Goal: Task Accomplishment & Management: Complete application form

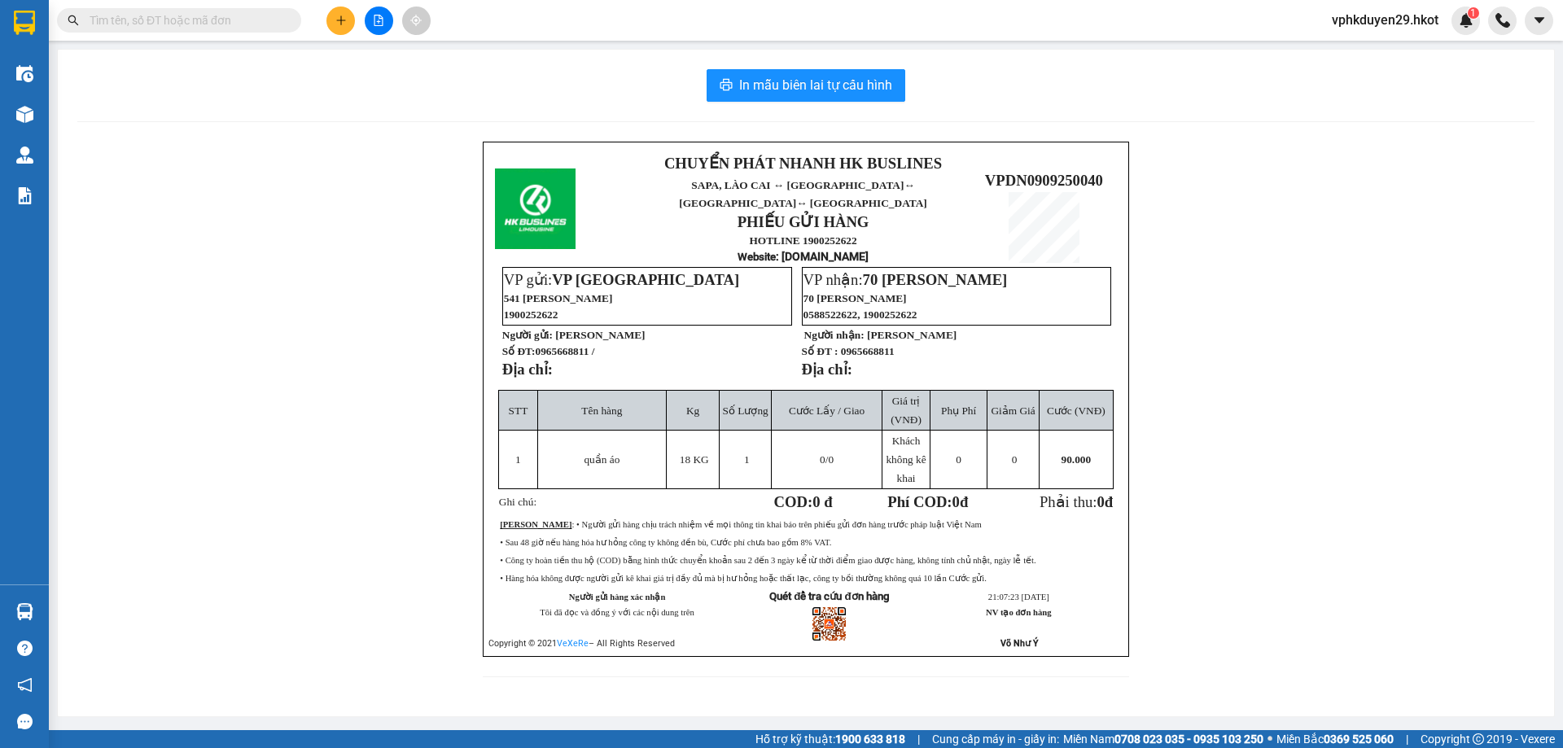
click at [221, 16] on input "text" at bounding box center [186, 20] width 192 height 18
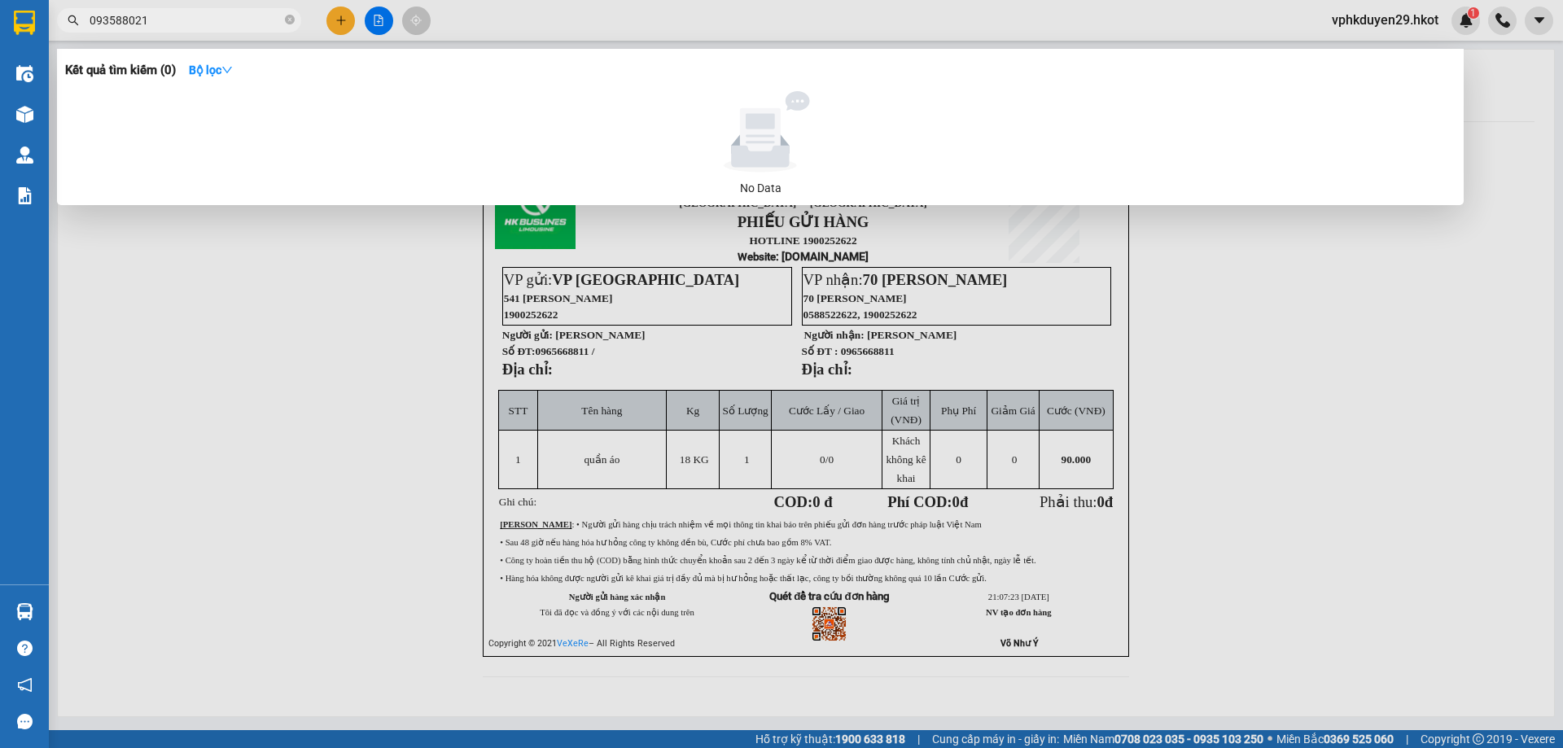
click at [123, 26] on input "093588021" at bounding box center [186, 20] width 192 height 18
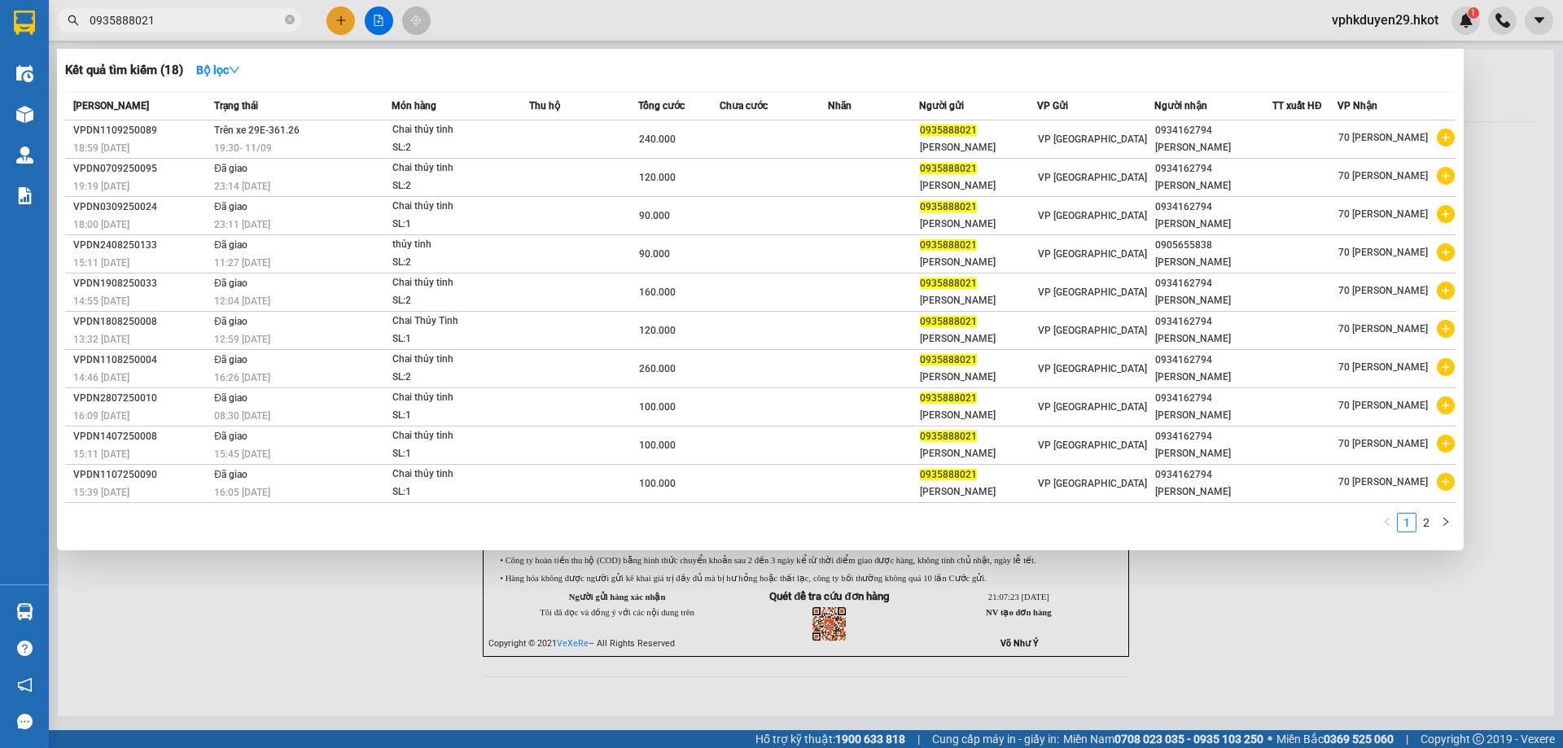
click at [199, 15] on input "0935888021" at bounding box center [186, 20] width 192 height 18
type input "0935888021"
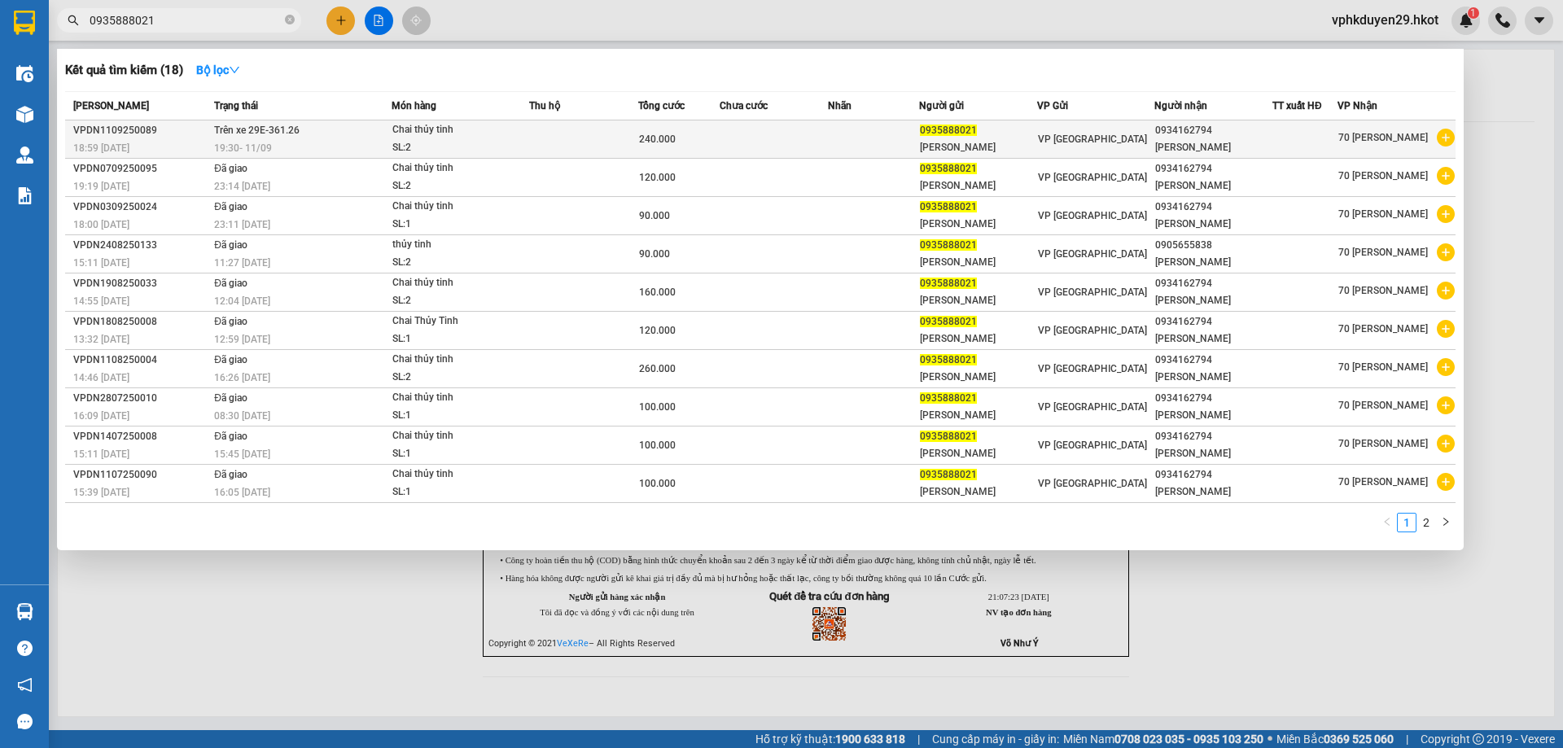
click at [114, 125] on div "VPDN1109250089" at bounding box center [141, 130] width 136 height 17
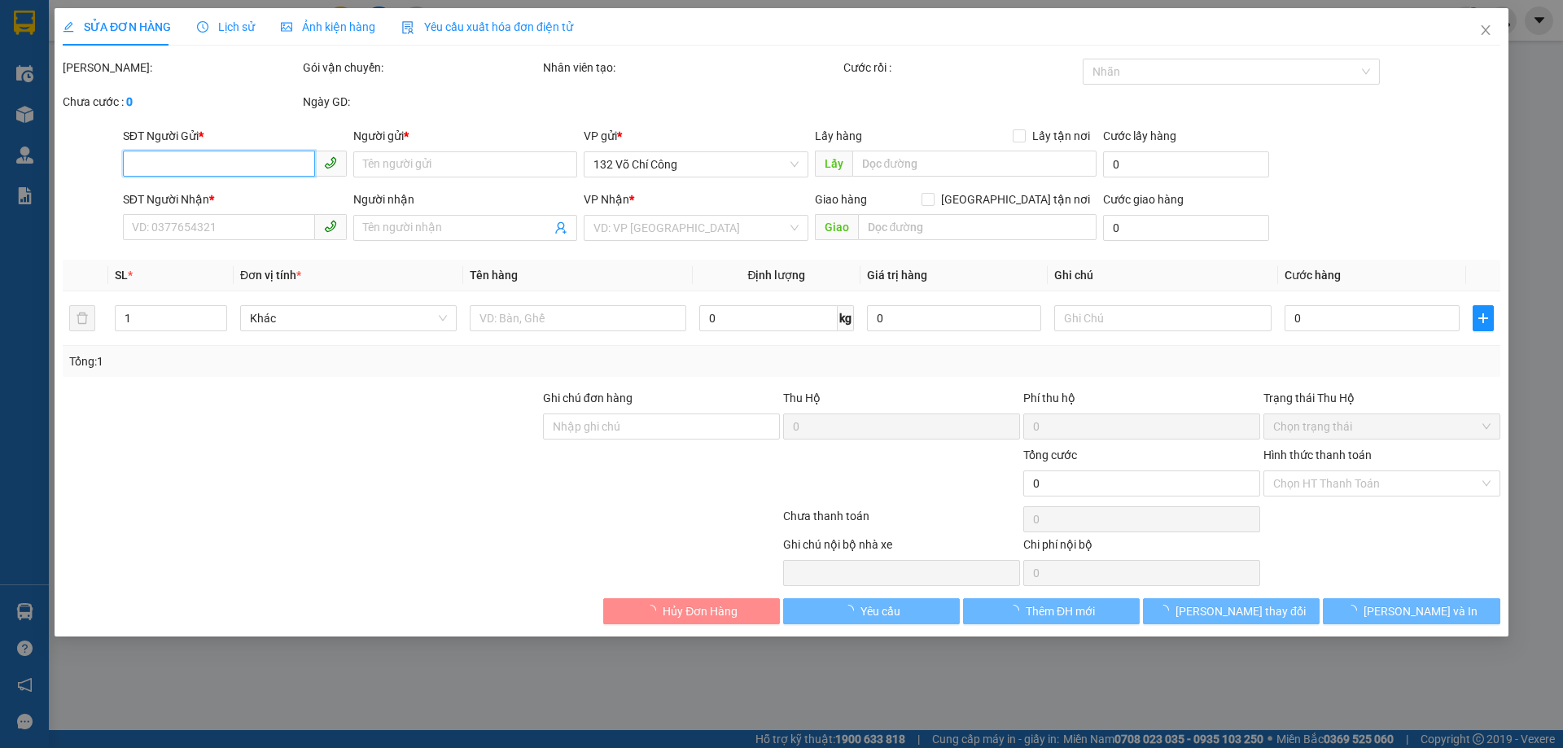
type input "0935888021"
type input "[PERSON_NAME]"
type input "0934162794"
type input "[PERSON_NAME]"
type input "240.000"
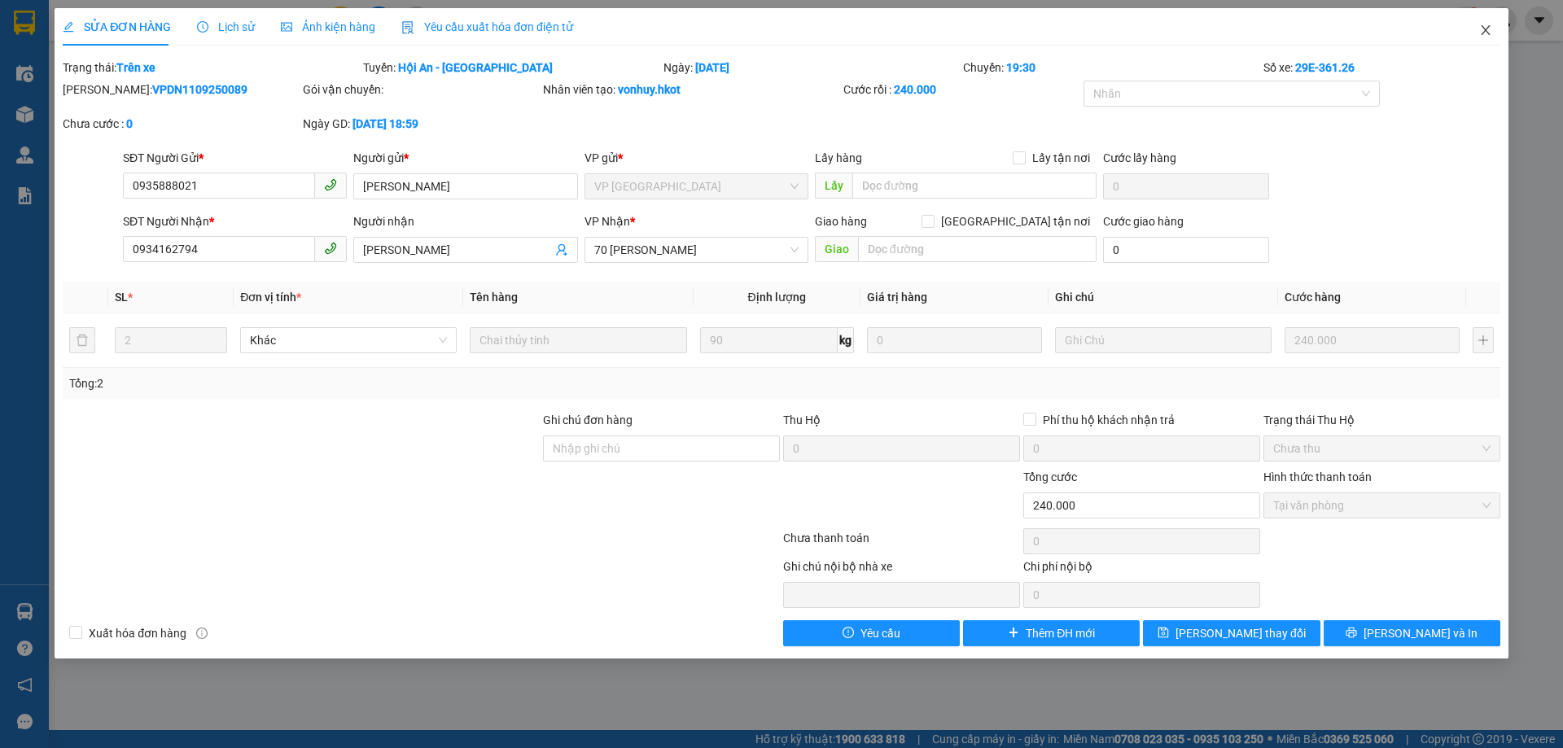
click at [1491, 30] on icon "close" at bounding box center [1485, 30] width 13 height 13
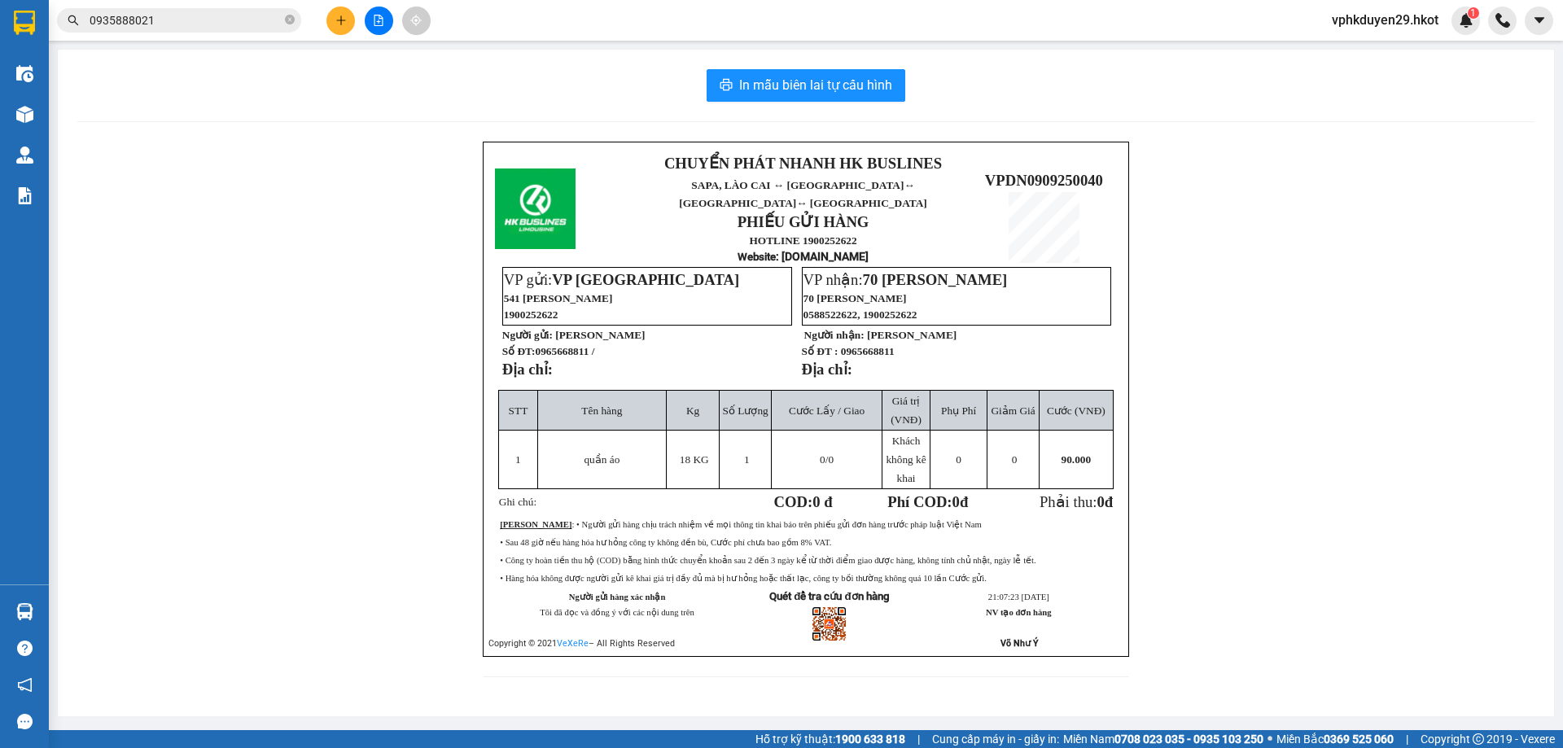
click at [160, 18] on input "0935888021" at bounding box center [186, 20] width 192 height 18
